Goal: Navigation & Orientation: Find specific page/section

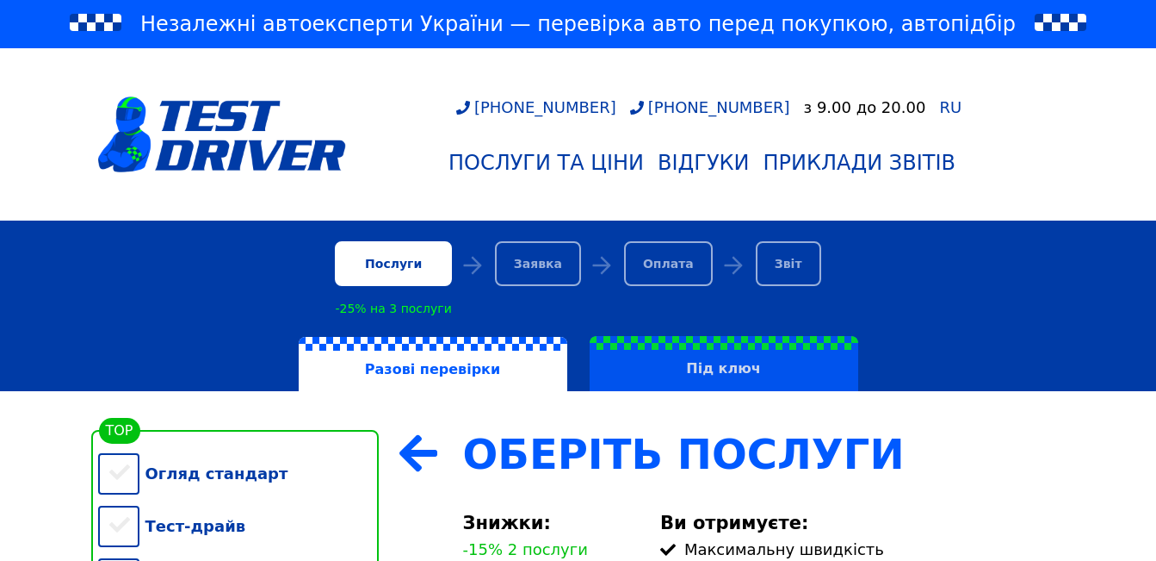
click at [648, 373] on label "Під ключ" at bounding box center [724, 363] width 269 height 55
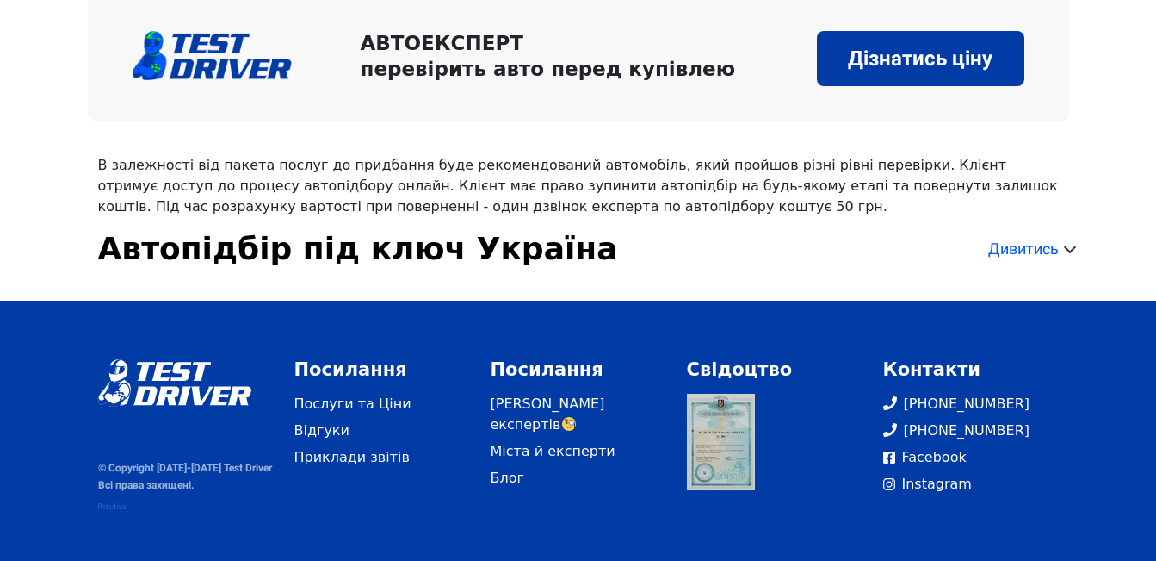
scroll to position [3036, 0]
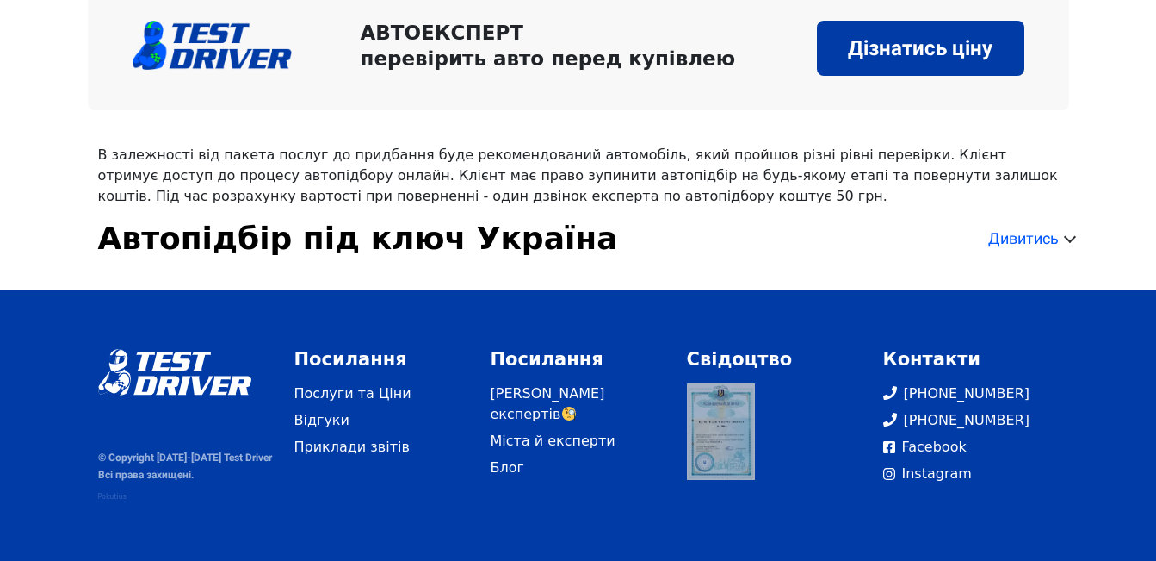
click at [713, 418] on link at bounding box center [721, 431] width 69 height 96
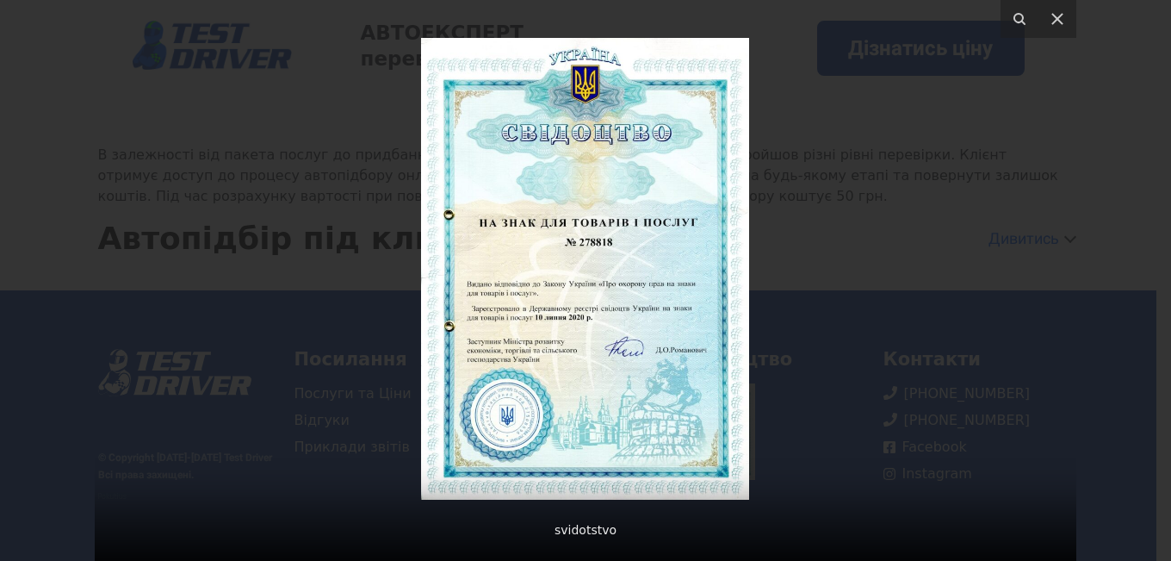
click at [827, 401] on div at bounding box center [586, 280] width 982 height 561
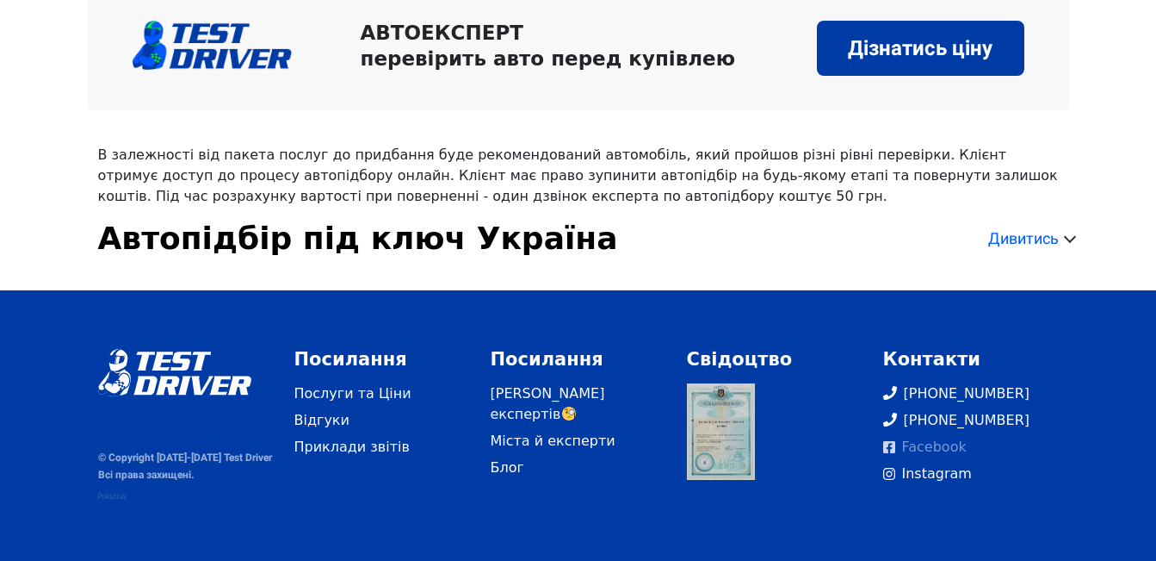
click at [908, 442] on link "Facebook" at bounding box center [971, 447] width 176 height 21
click at [333, 393] on link "Послуги та Ціни" at bounding box center [382, 393] width 176 height 21
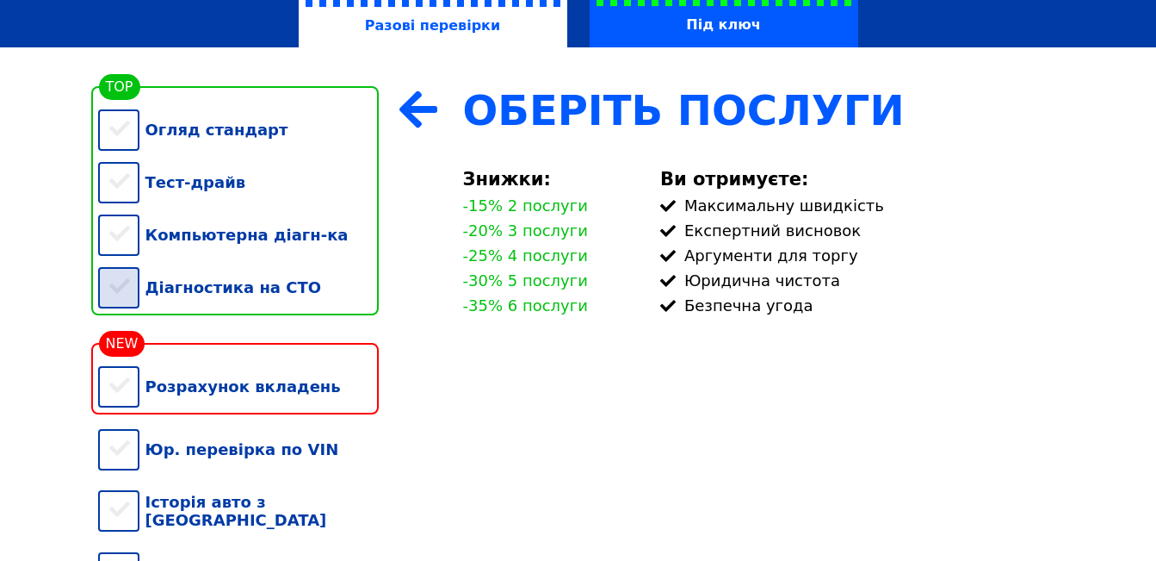
scroll to position [325, 0]
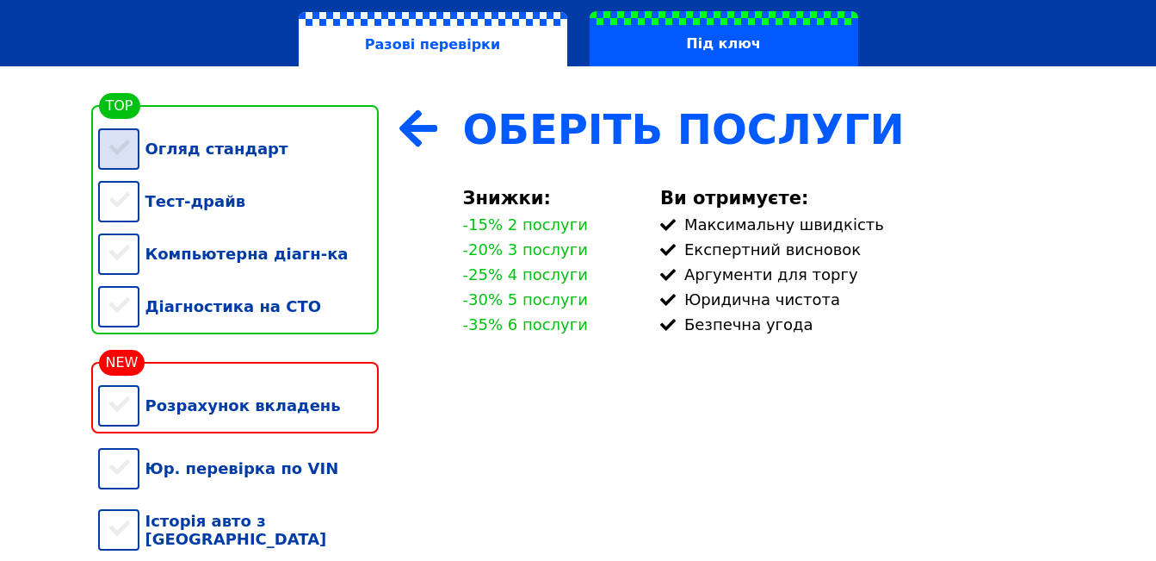
click at [220, 151] on div "Огляд стандарт" at bounding box center [238, 148] width 281 height 53
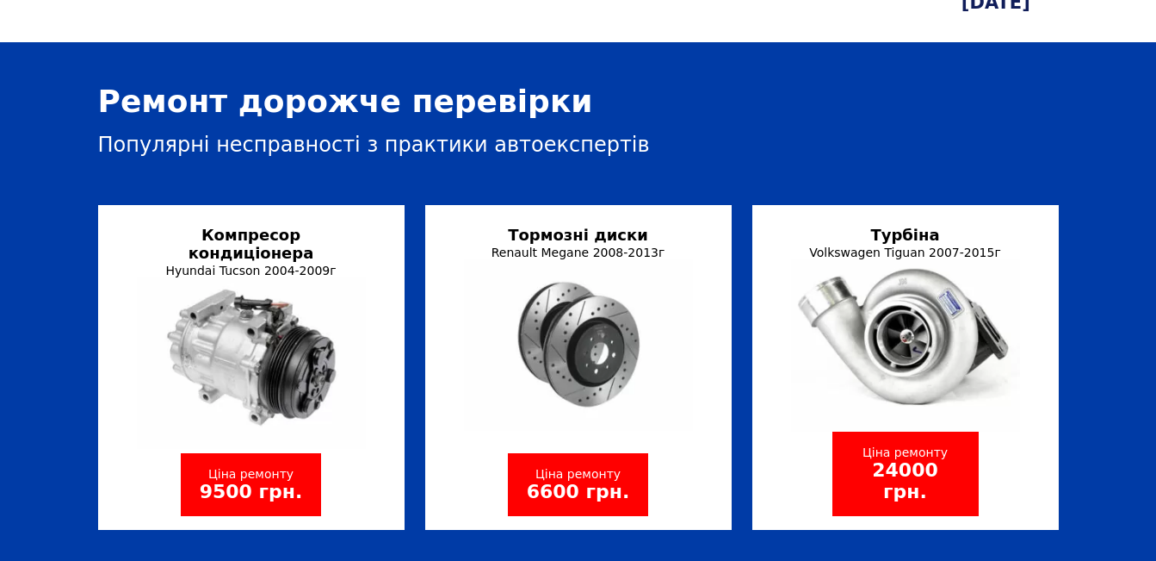
scroll to position [719, 0]
